Goal: Understand process/instructions: Learn how to perform a task or action

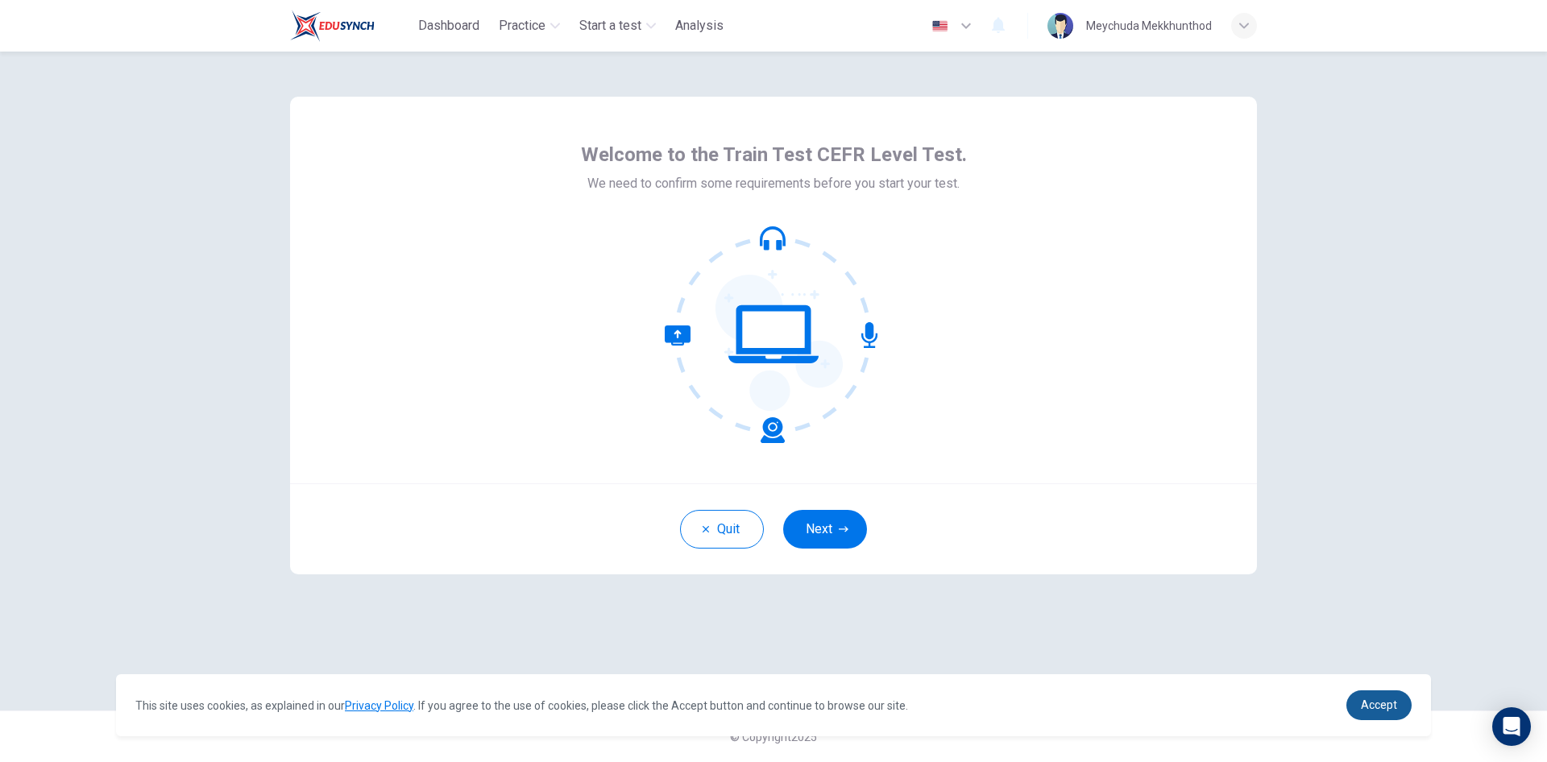
click at [1401, 713] on link "Accept" at bounding box center [1378, 705] width 65 height 30
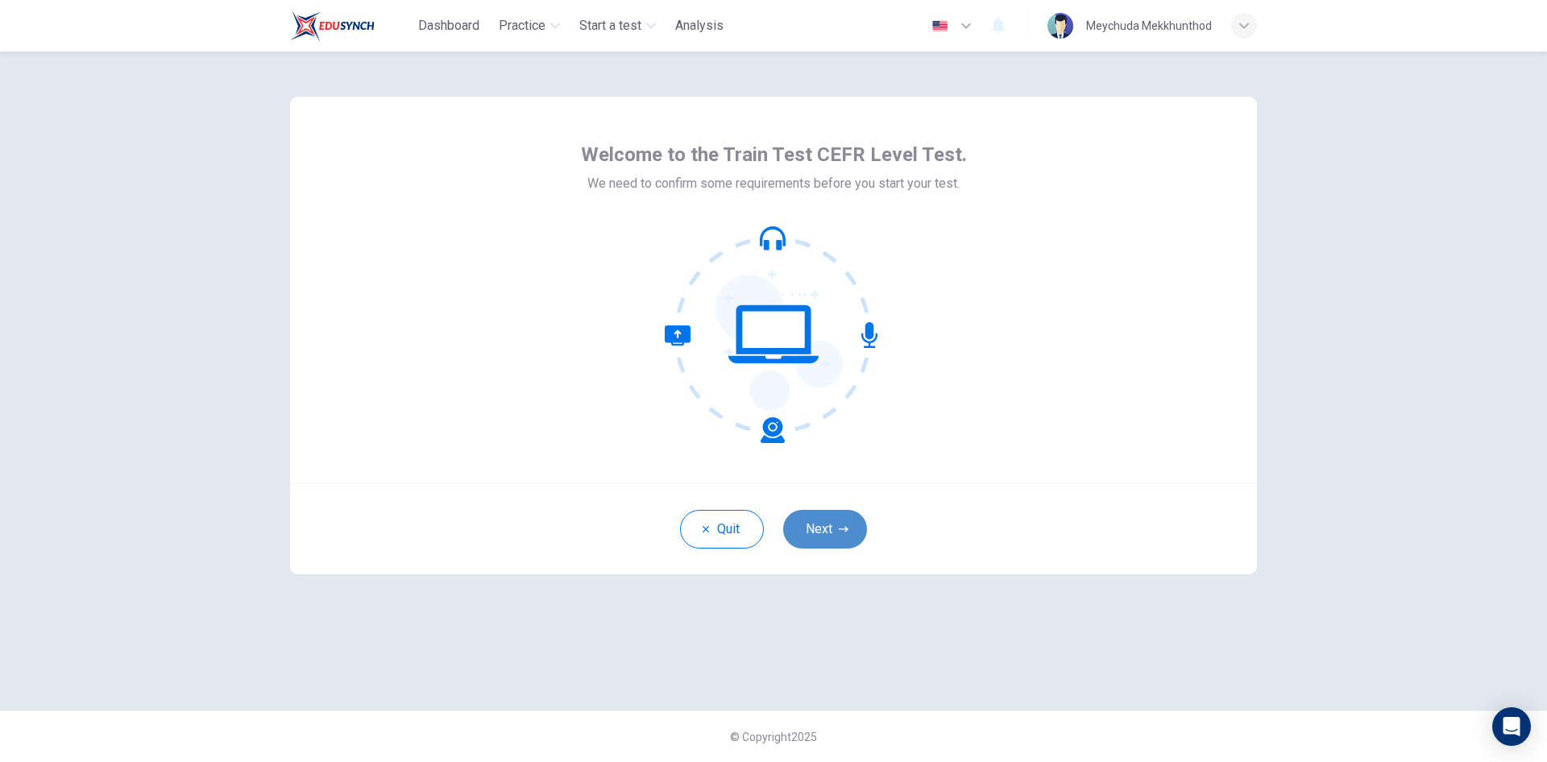
click at [813, 516] on button "Next" at bounding box center [825, 529] width 84 height 39
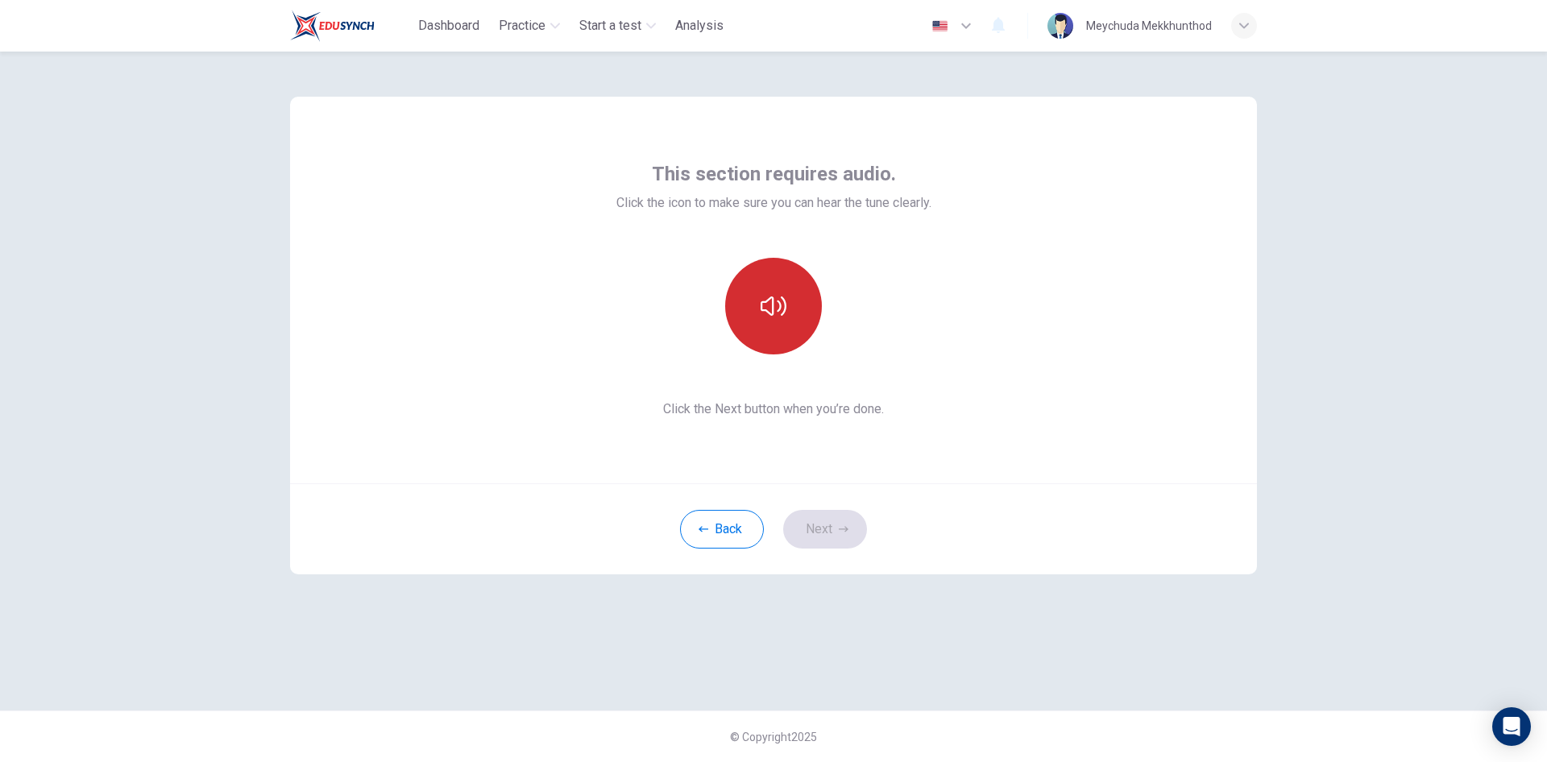
click at [760, 276] on button "button" at bounding box center [773, 306] width 97 height 97
drag, startPoint x: 949, startPoint y: 554, endPoint x: 912, endPoint y: 554, distance: 37.1
click at [949, 554] on div "Back Next" at bounding box center [773, 528] width 967 height 91
click at [849, 510] on button "Next" at bounding box center [825, 529] width 84 height 39
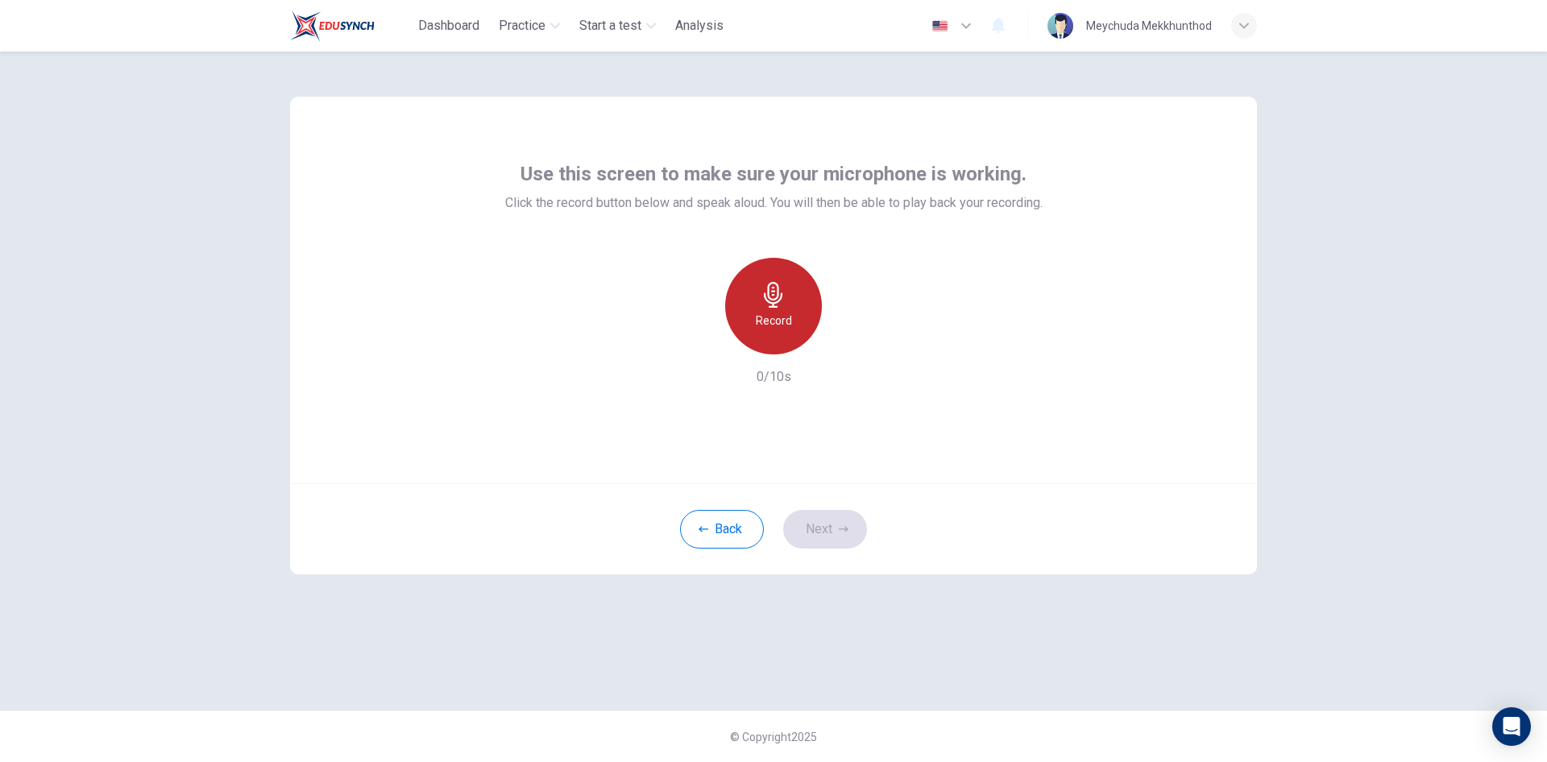
click at [782, 319] on h6 "Record" at bounding box center [774, 320] width 36 height 19
click at [780, 307] on icon "button" at bounding box center [774, 295] width 26 height 26
click at [855, 341] on icon "button" at bounding box center [848, 342] width 16 height 16
click at [842, 538] on button "Next" at bounding box center [825, 529] width 84 height 39
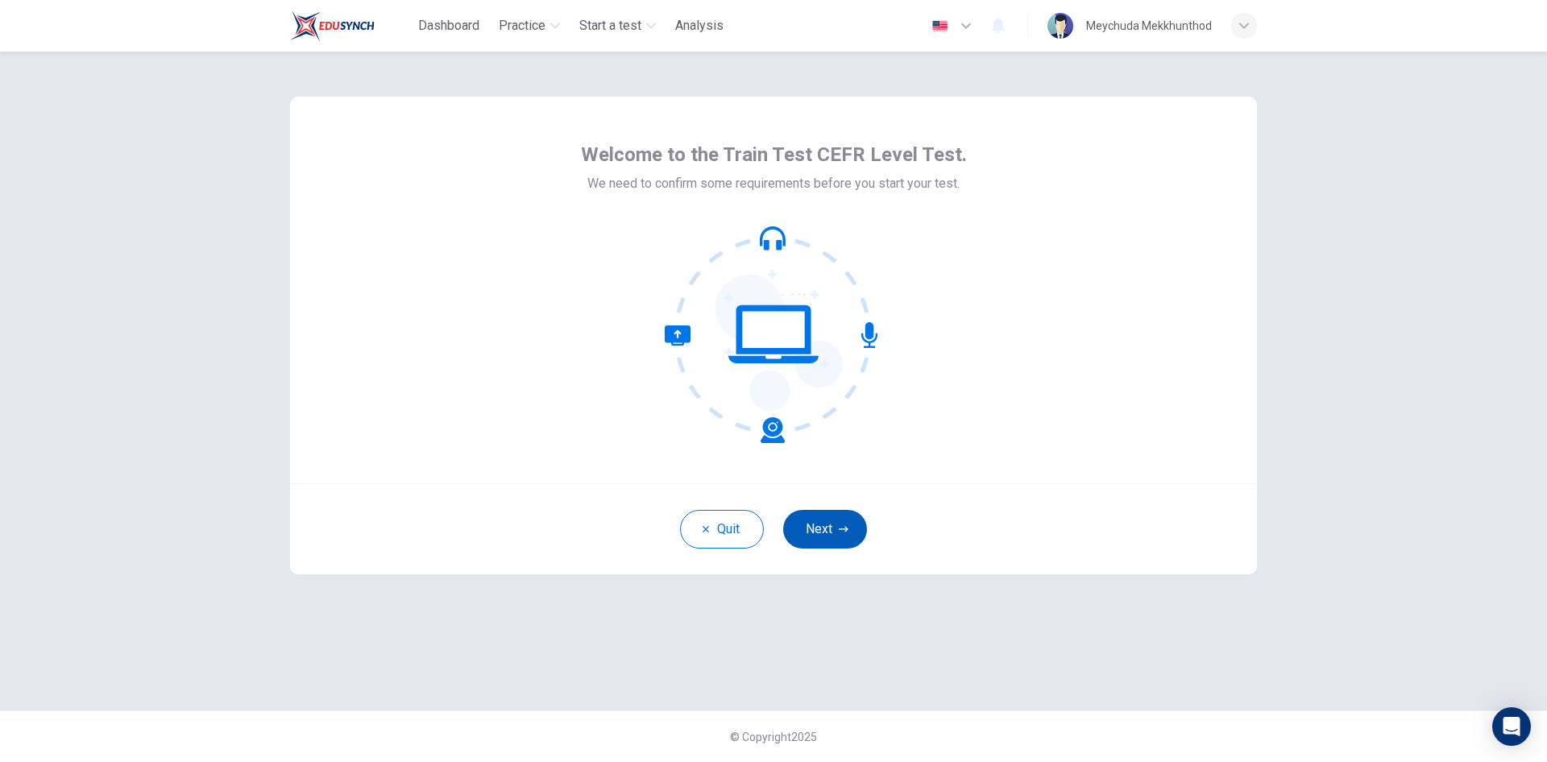
click at [841, 533] on icon "button" at bounding box center [844, 529] width 10 height 10
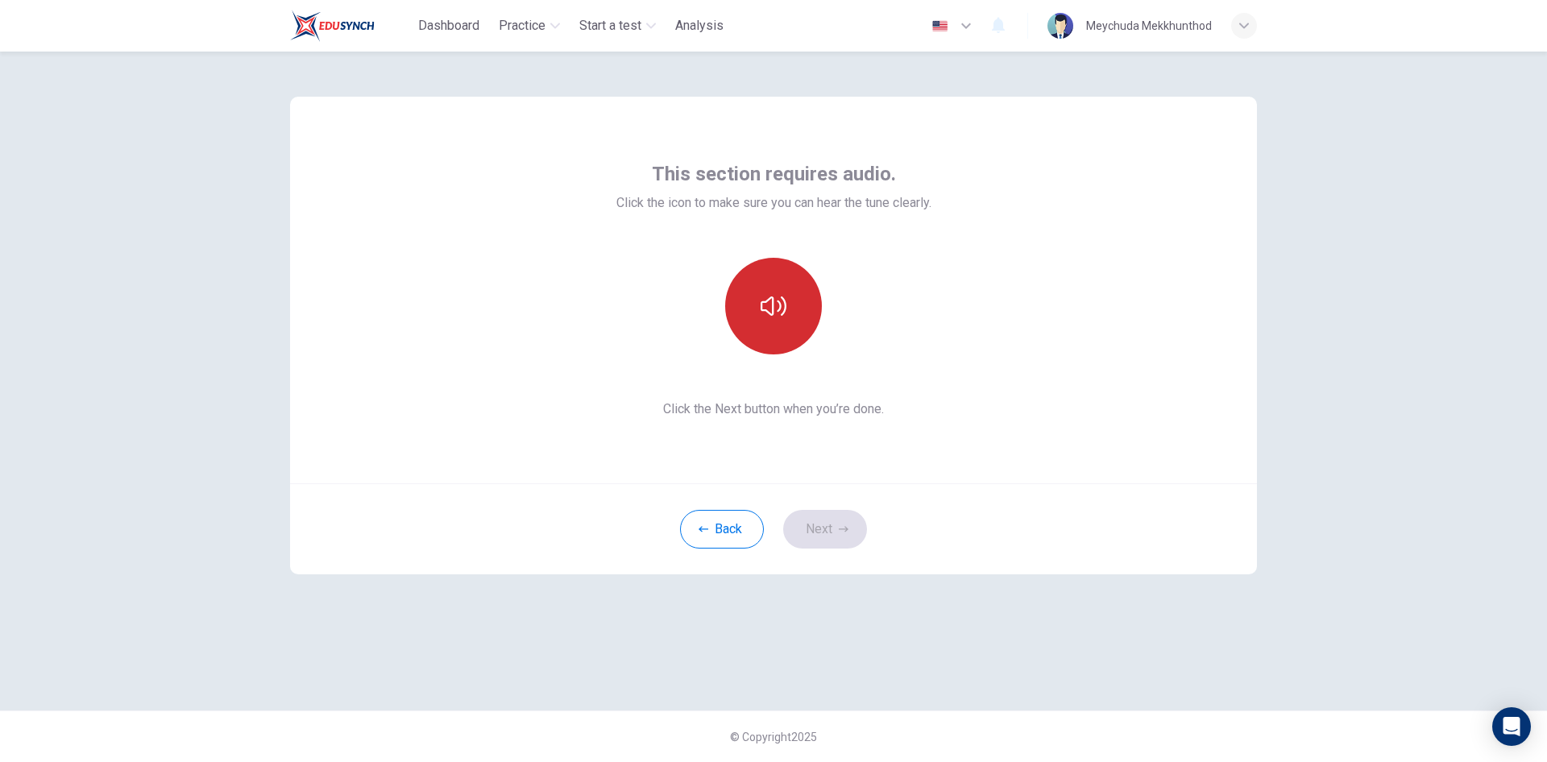
click at [785, 325] on button "button" at bounding box center [773, 306] width 97 height 97
click at [845, 543] on button "Next" at bounding box center [825, 529] width 84 height 39
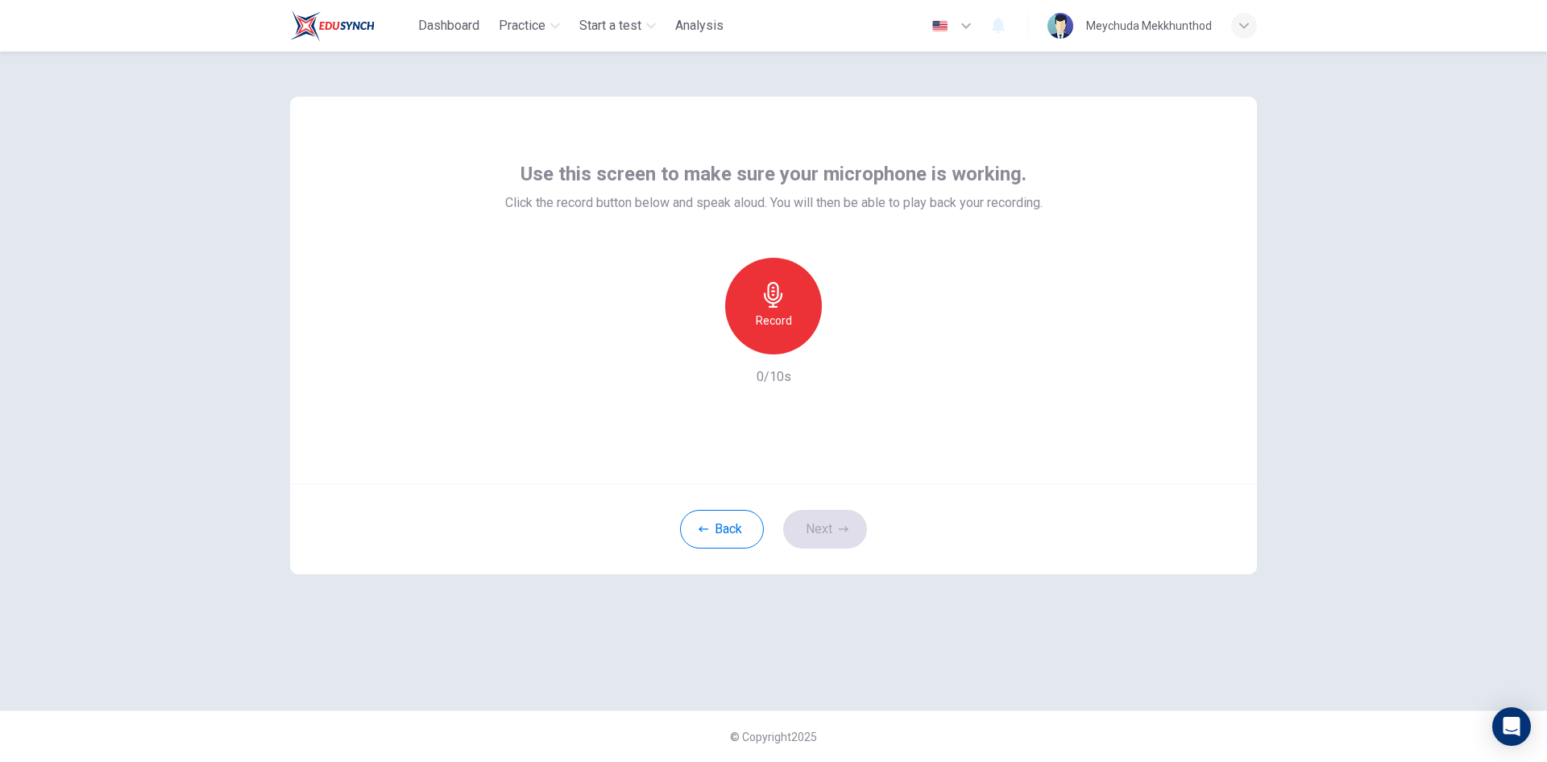
click at [778, 296] on icon "button" at bounding box center [773, 295] width 19 height 26
click at [781, 311] on h6 "Stop" at bounding box center [773, 320] width 24 height 19
click at [856, 529] on button "Next" at bounding box center [825, 529] width 84 height 39
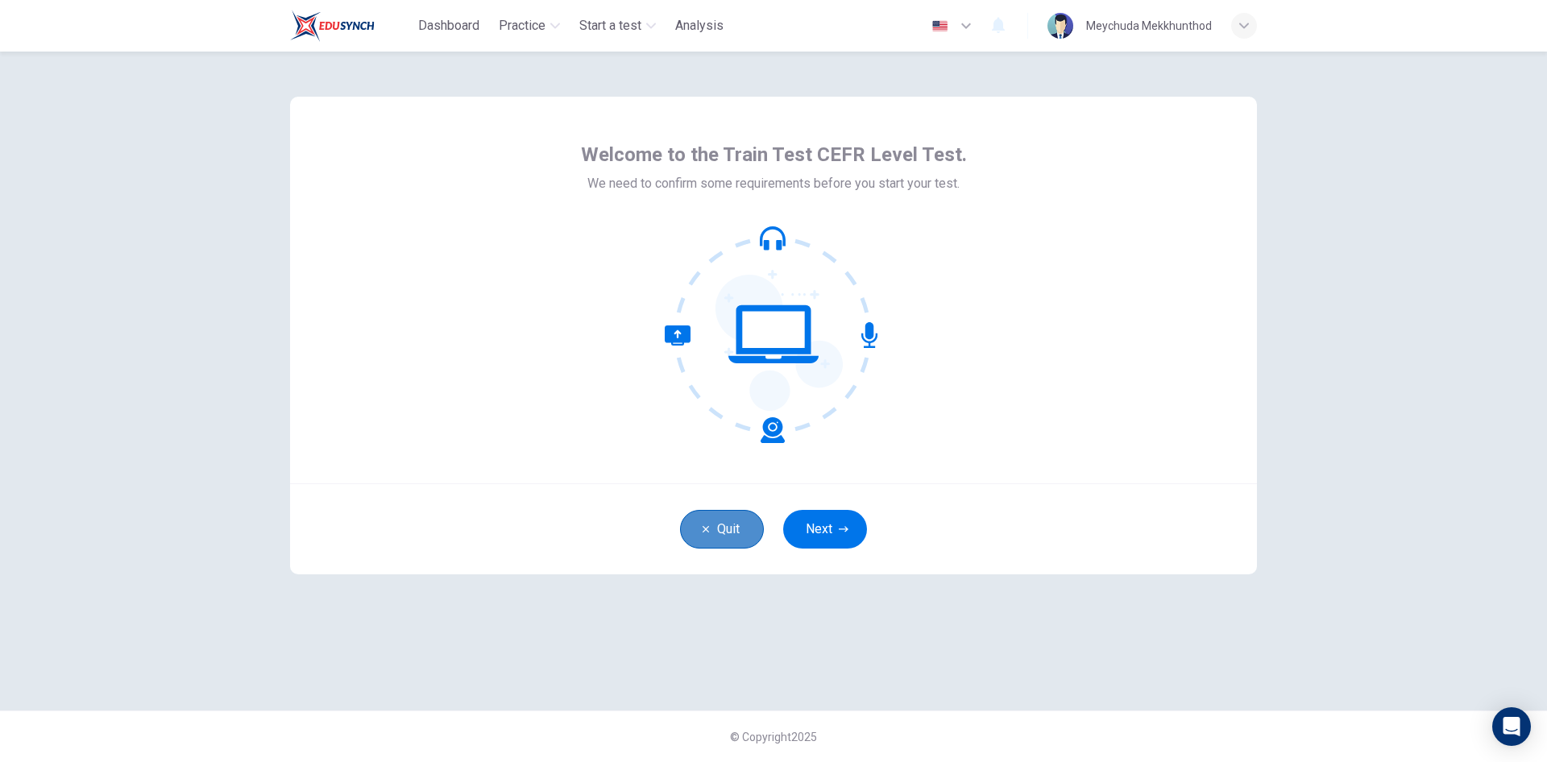
click at [720, 527] on button "Quit" at bounding box center [722, 529] width 84 height 39
